Goal: Task Accomplishment & Management: Complete application form

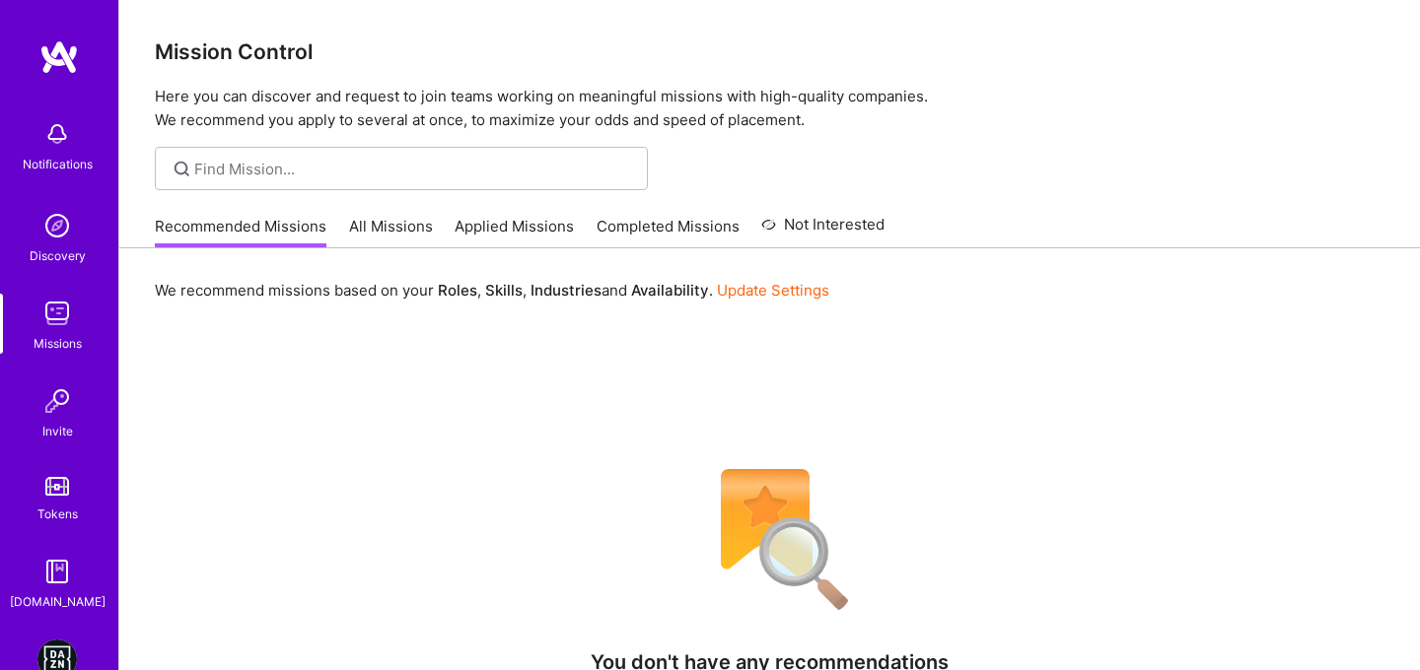
scroll to position [115, 0]
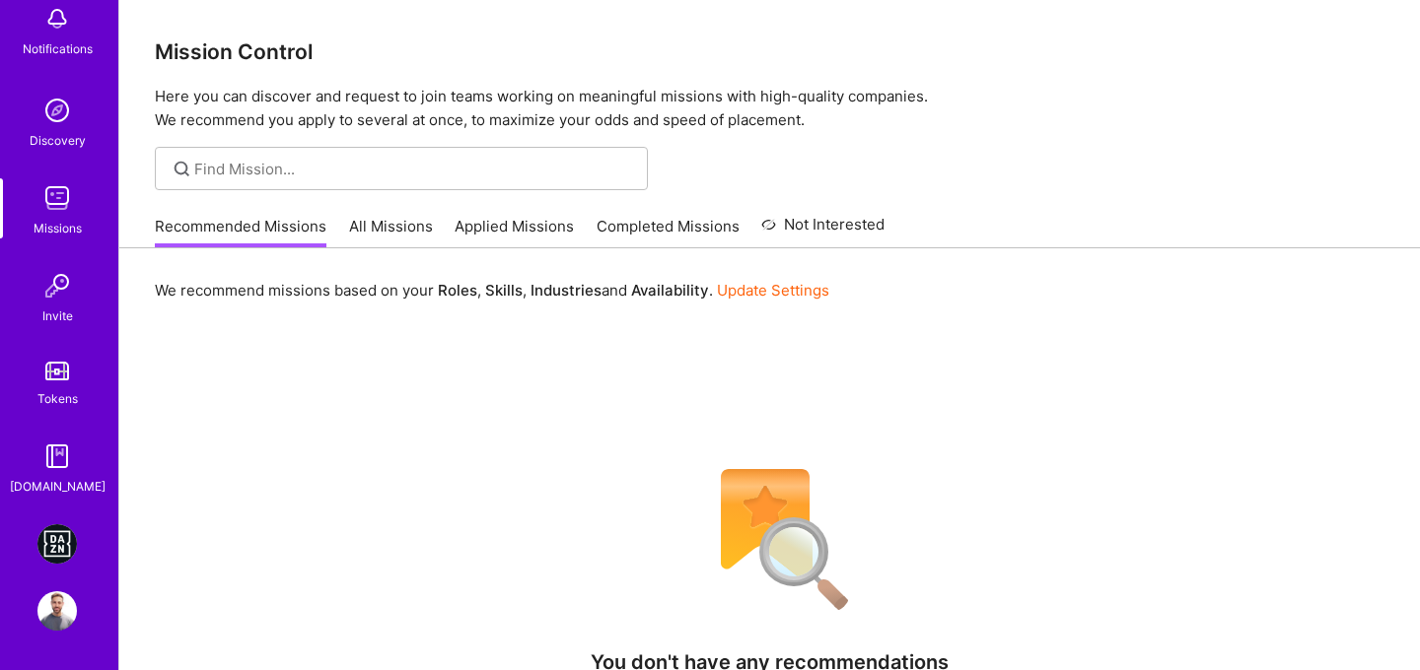
click at [60, 535] on img at bounding box center [56, 543] width 39 height 39
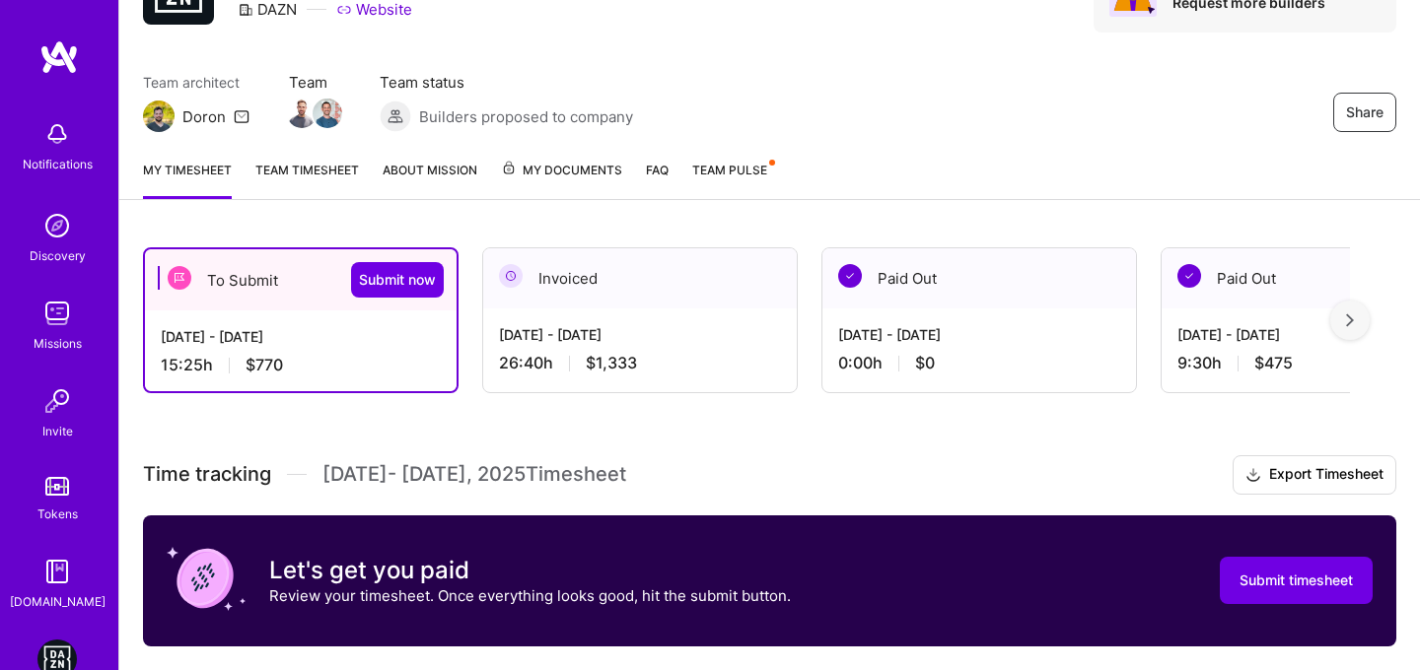
scroll to position [107, 0]
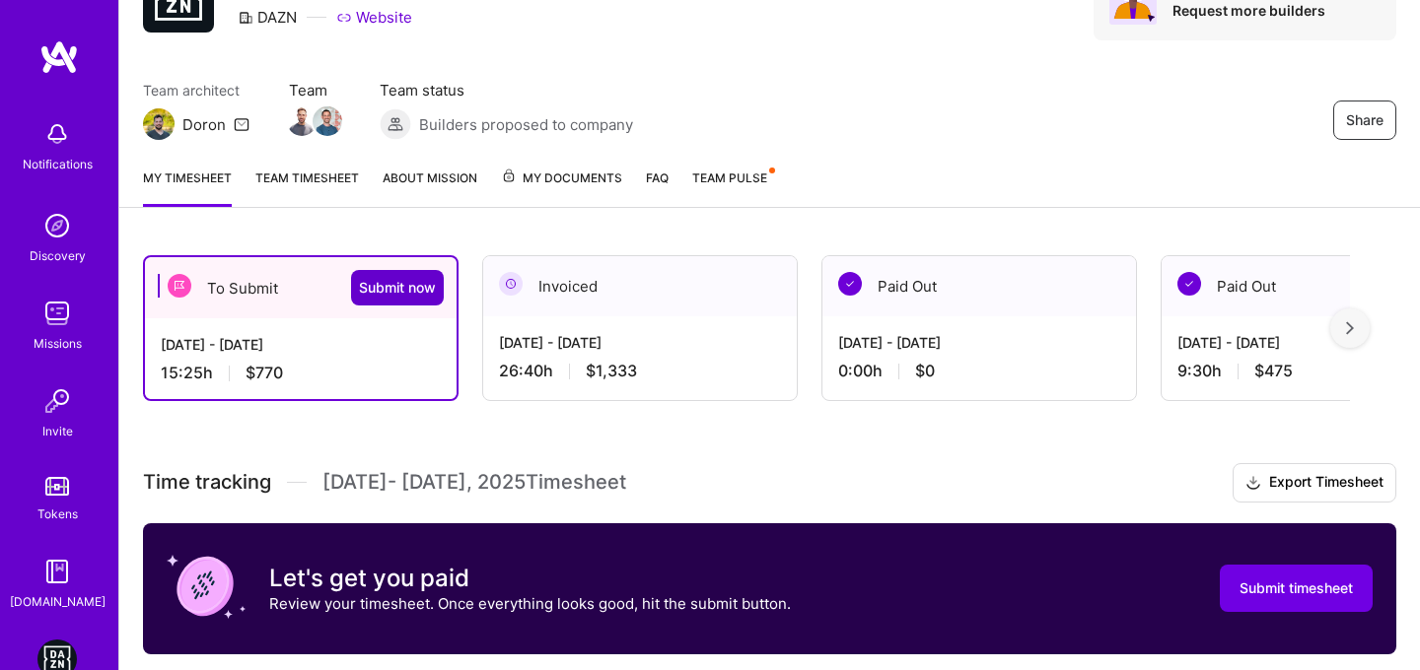
click at [371, 298] on button "Submit now" at bounding box center [397, 287] width 93 height 35
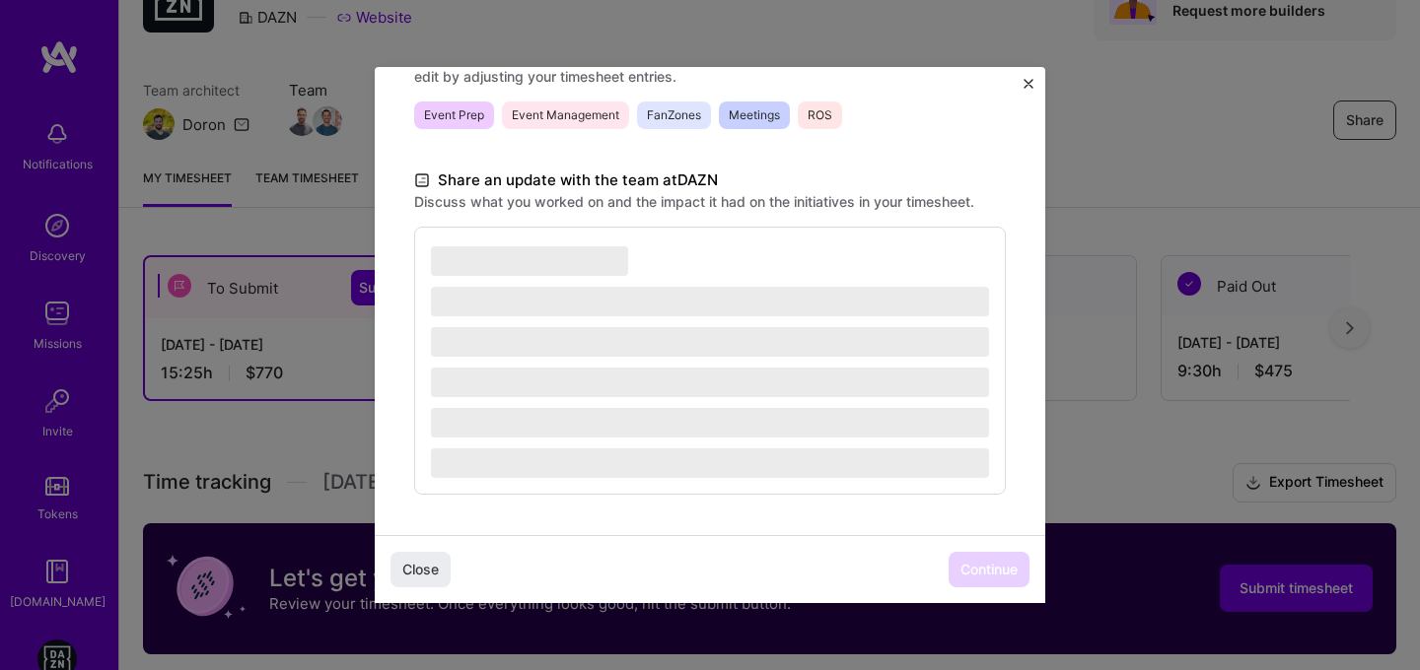
scroll to position [596, 0]
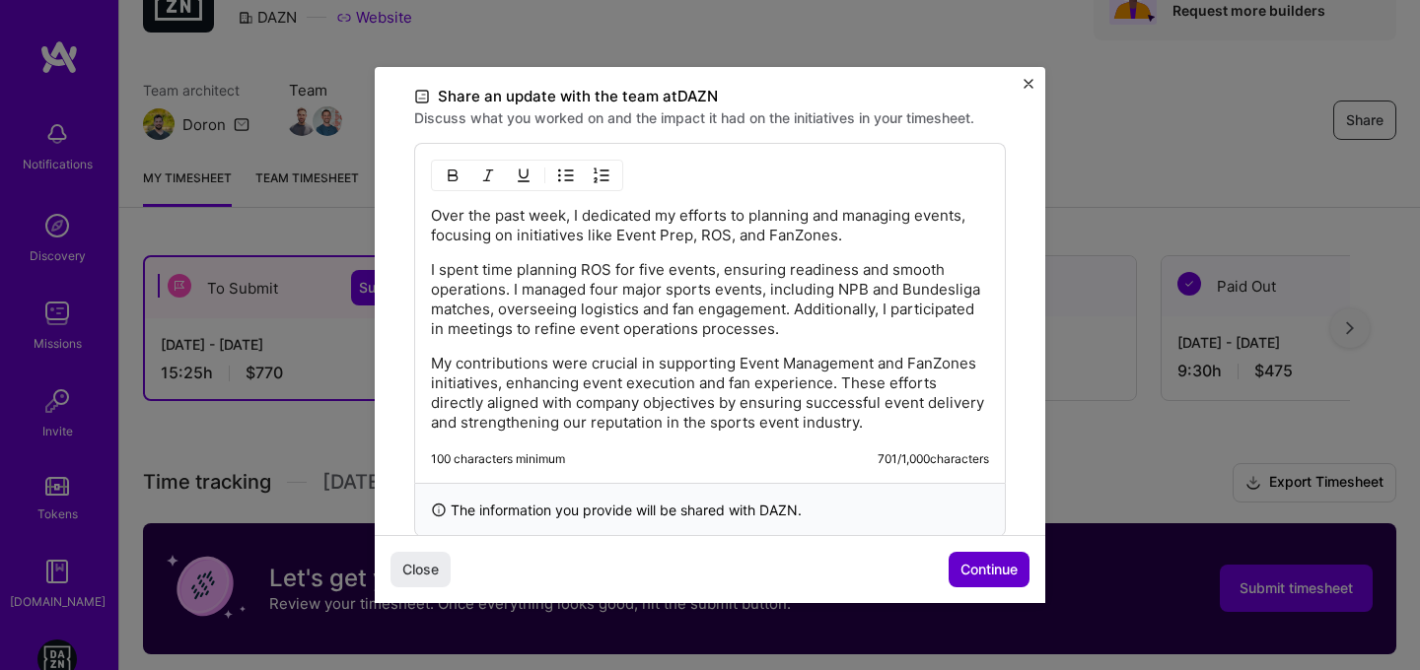
click at [1000, 564] on span "Continue" at bounding box center [988, 570] width 57 height 20
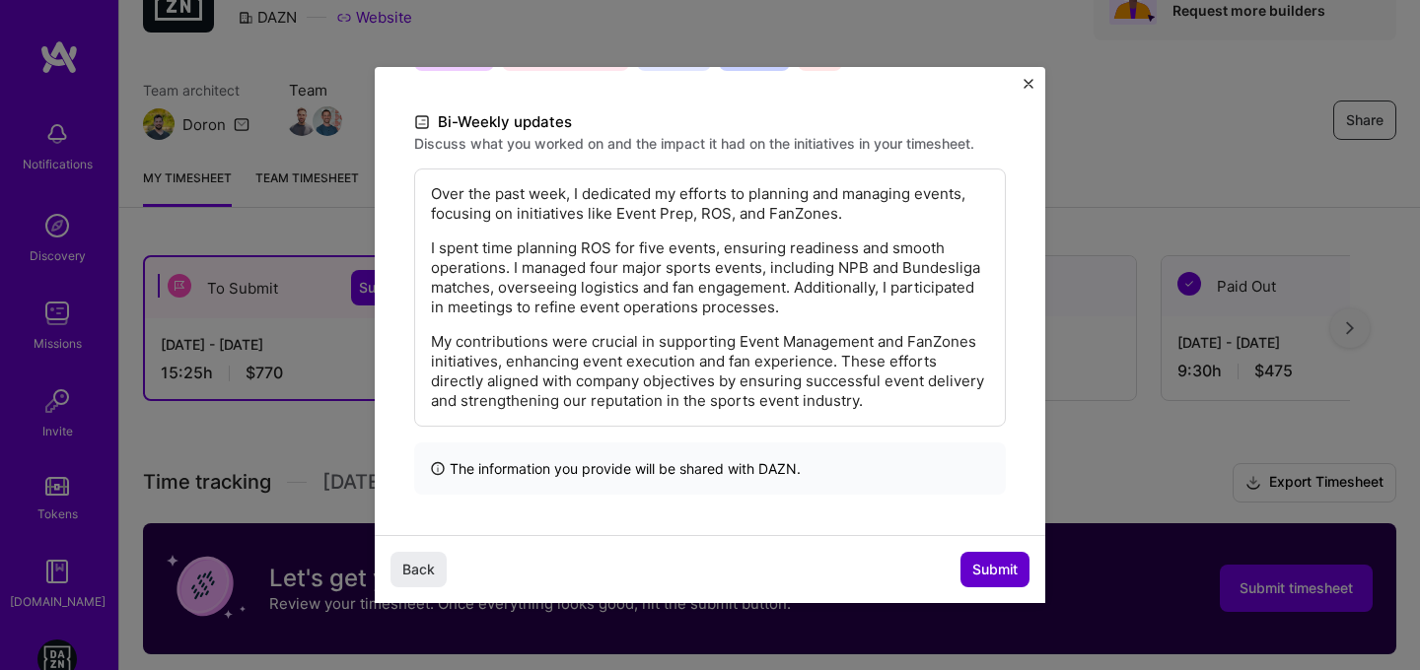
click at [1000, 568] on span "Submit" at bounding box center [994, 570] width 45 height 20
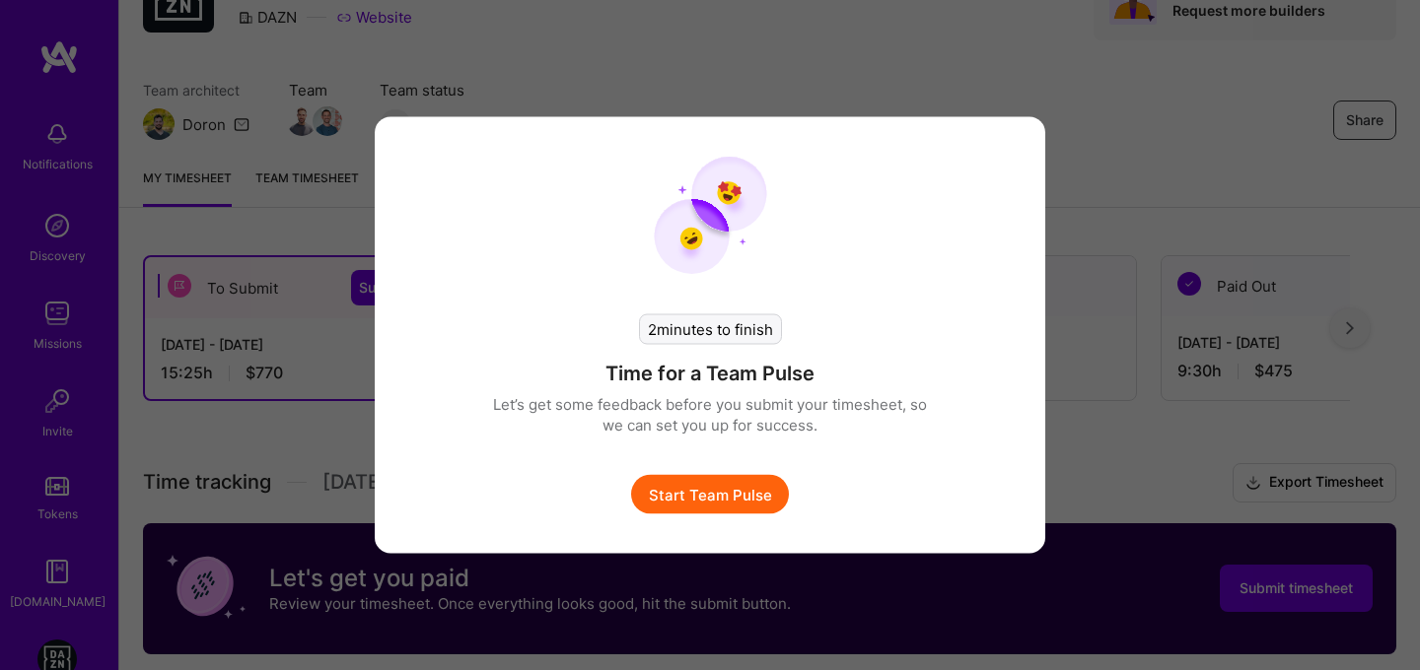
click at [748, 481] on button "Start Team Pulse" at bounding box center [710, 494] width 158 height 39
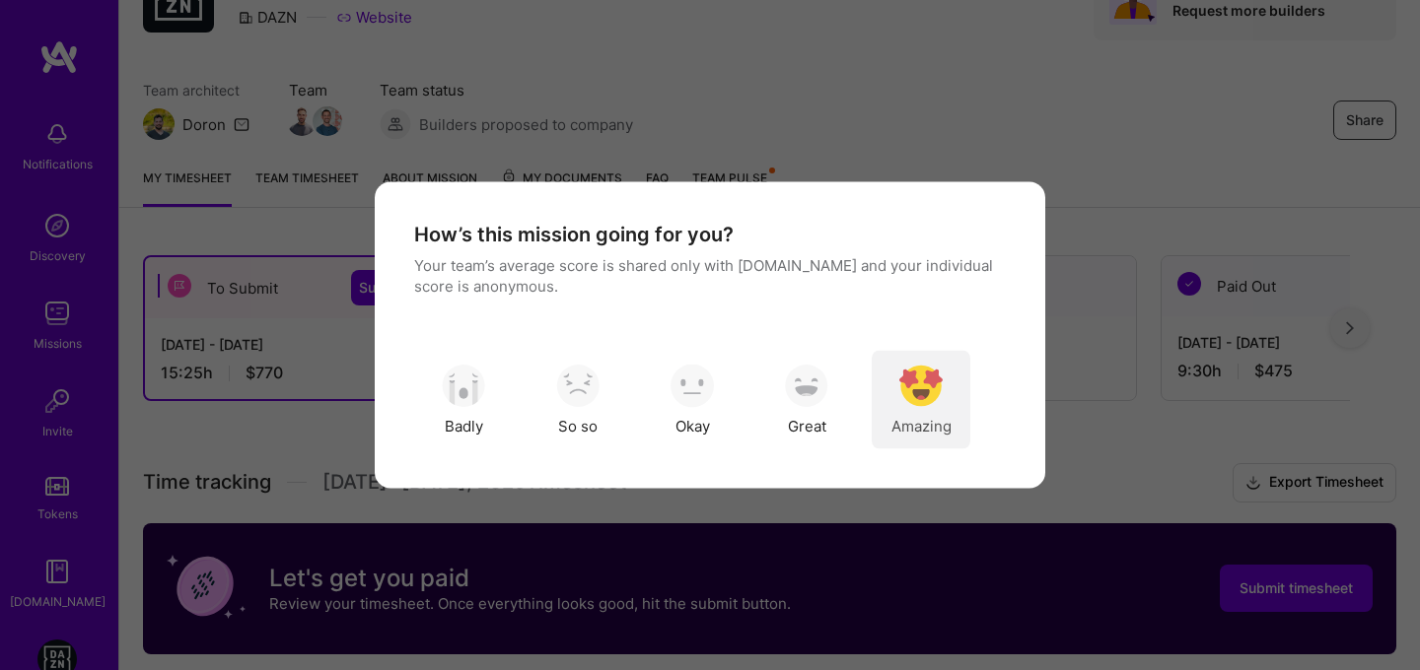
click at [907, 424] on span "Amazing" at bounding box center [921, 425] width 60 height 21
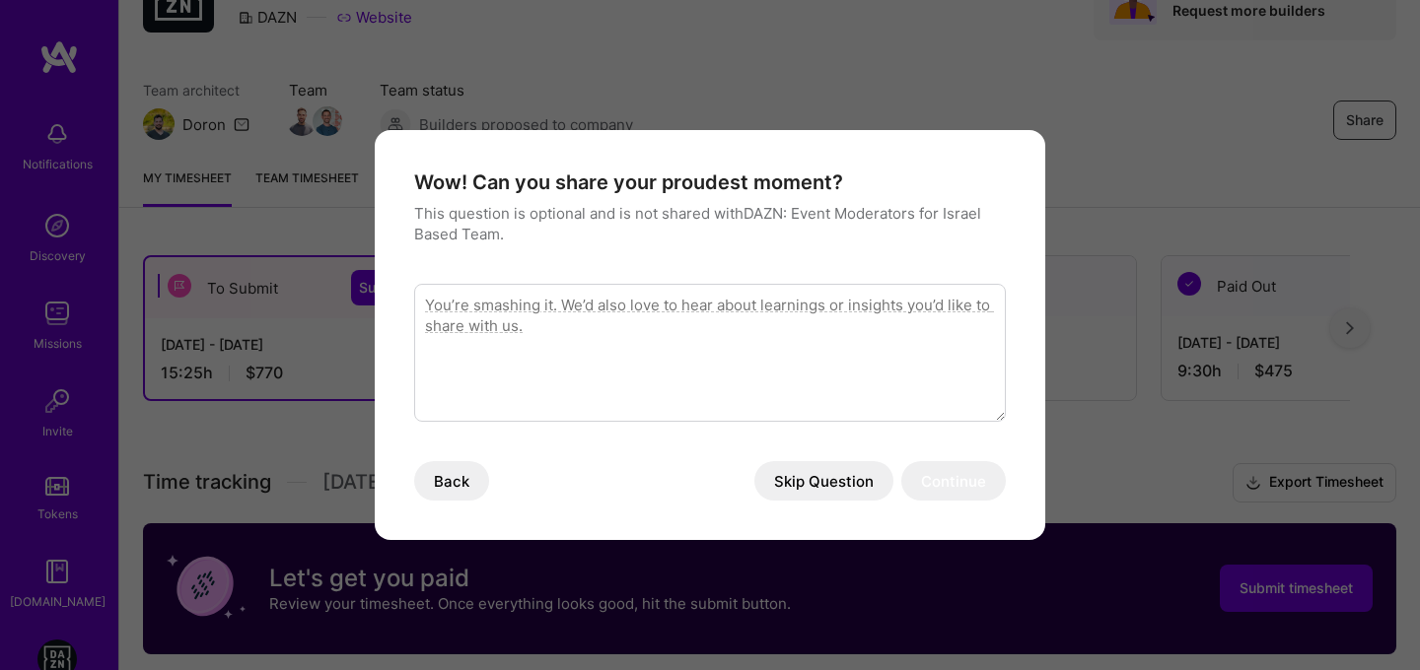
click at [825, 476] on button "Skip Question" at bounding box center [823, 480] width 139 height 39
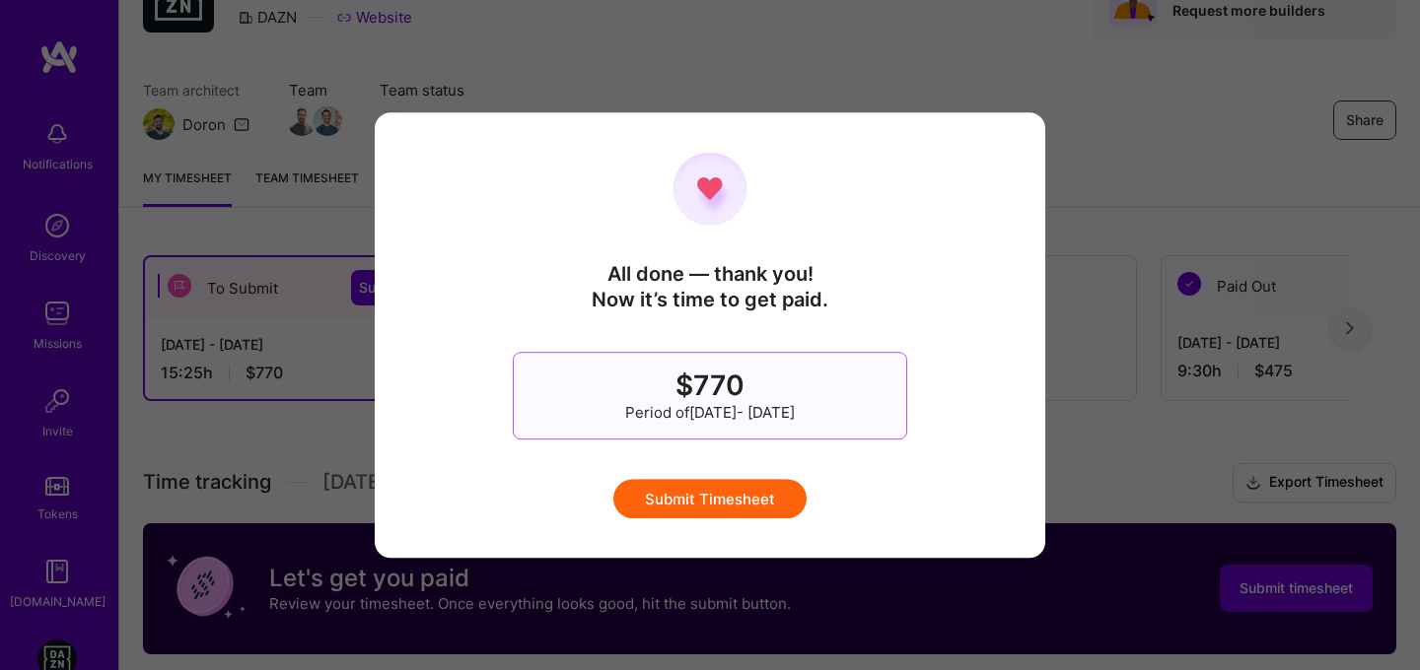
click at [762, 487] on button "Submit Timesheet" at bounding box center [709, 498] width 193 height 39
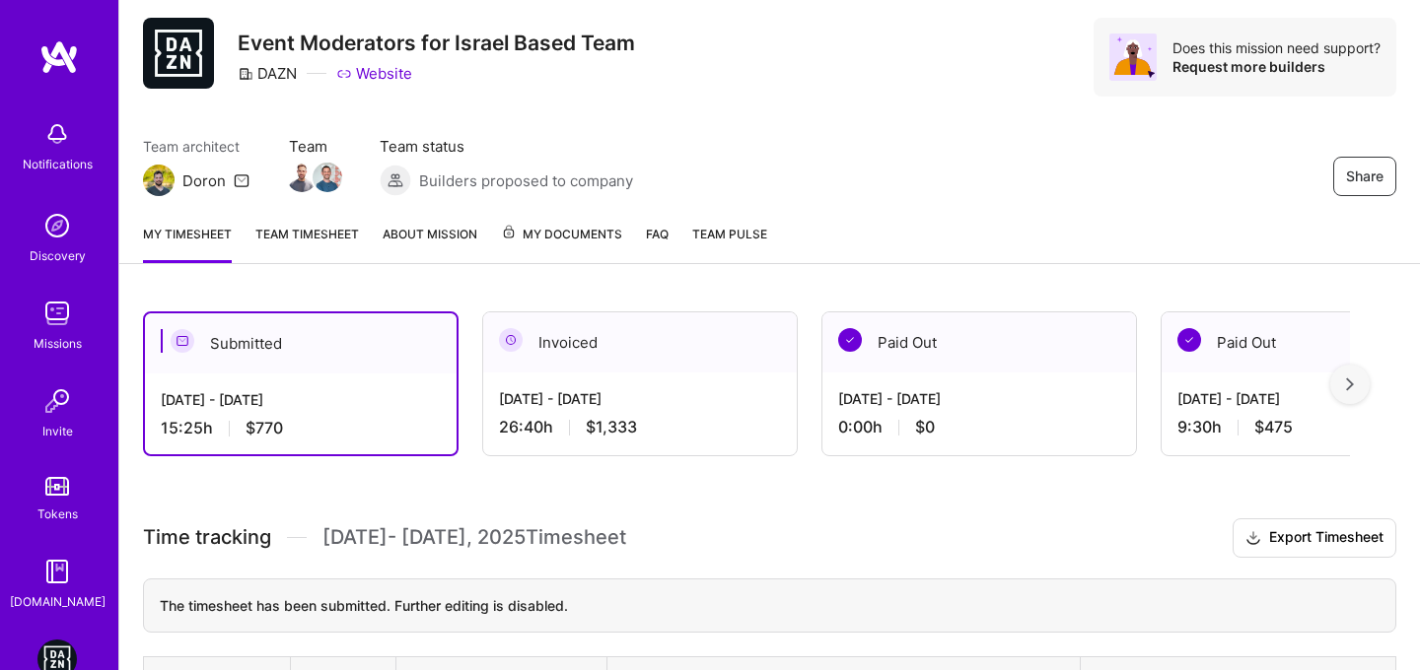
scroll to position [55, 0]
